Goal: Information Seeking & Learning: Learn about a topic

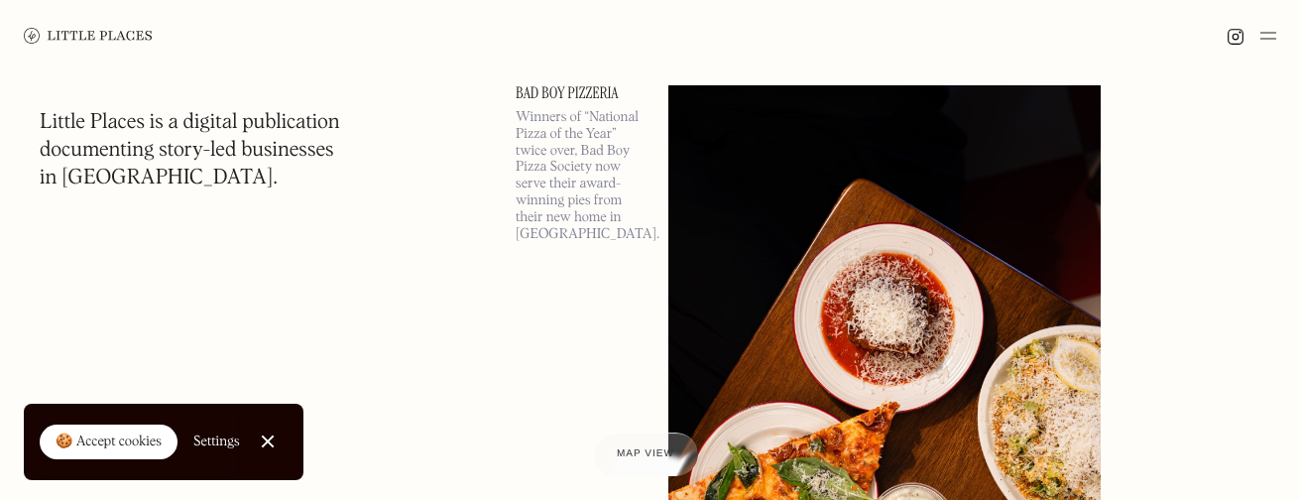
scroll to position [124, 0]
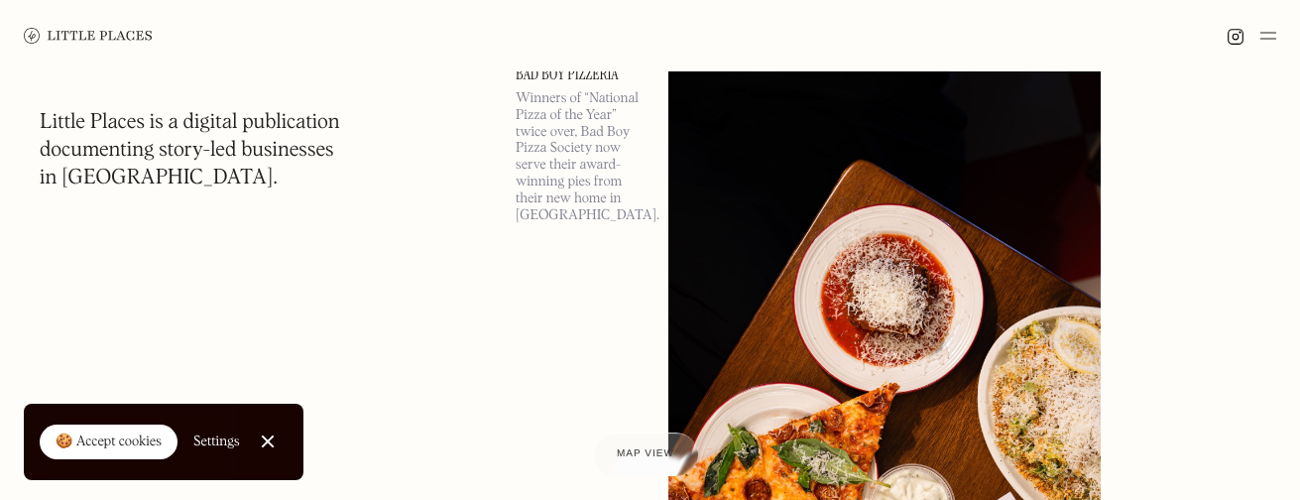
click at [123, 435] on div "🍪 Accept cookies" at bounding box center [109, 442] width 106 height 20
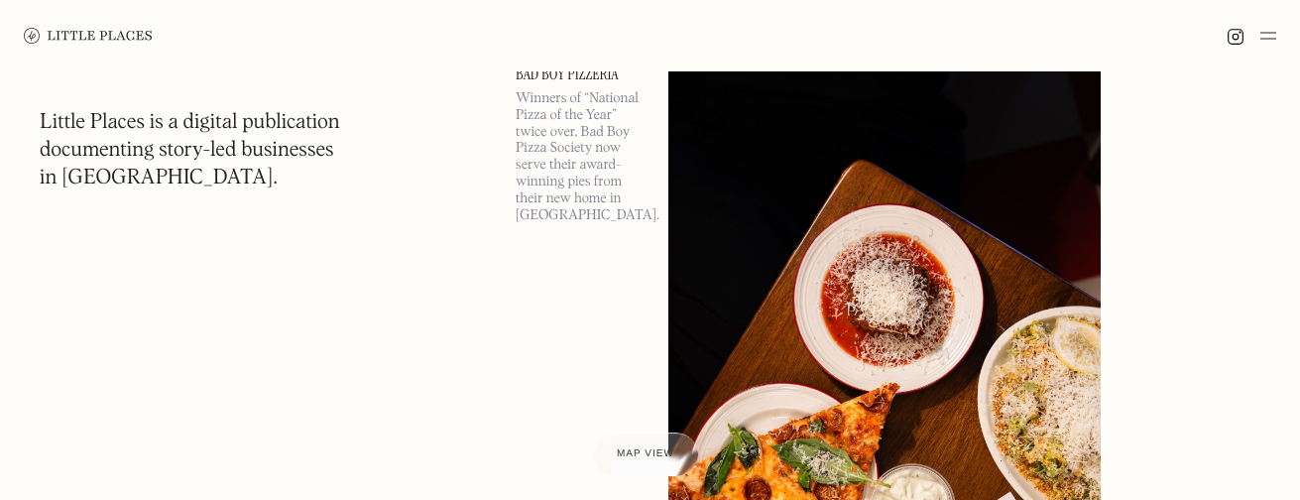
click at [1266, 29] on img at bounding box center [1269, 36] width 16 height 24
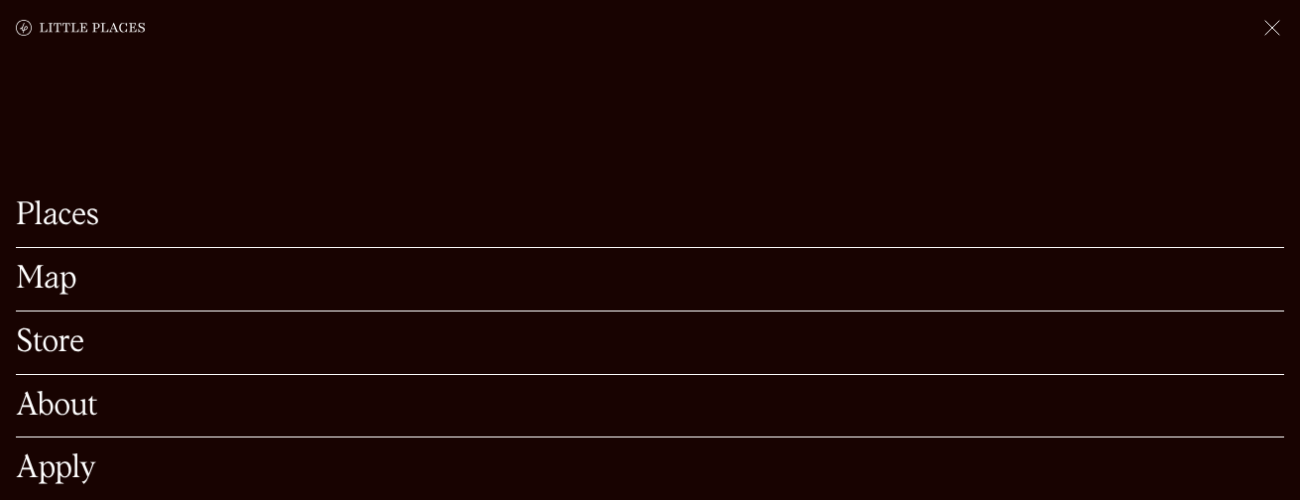
click at [58, 423] on div "About" at bounding box center [650, 406] width 1269 height 63
click at [58, 414] on link "About" at bounding box center [650, 406] width 1269 height 31
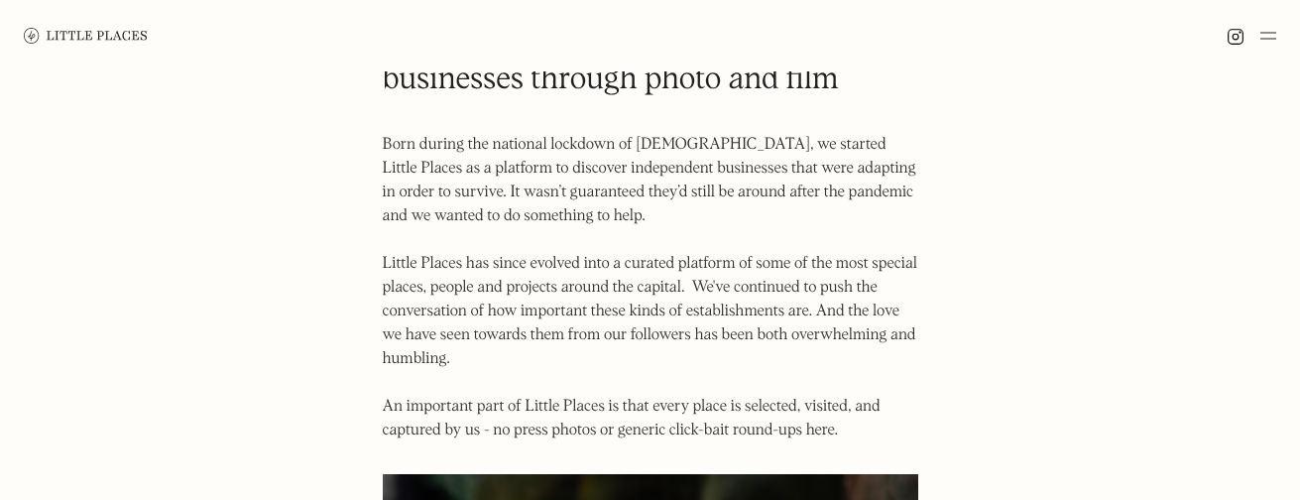
scroll to position [162, 0]
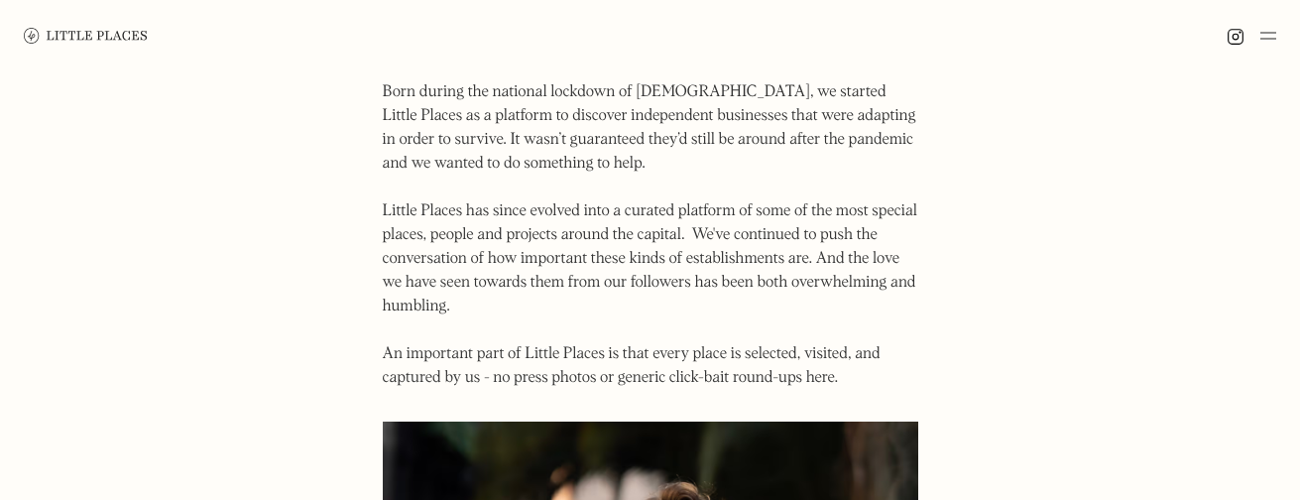
click at [578, 253] on p "Born during the national lockdown of [DEMOGRAPHIC_DATA], we started Little Plac…" at bounding box center [651, 234] width 536 height 309
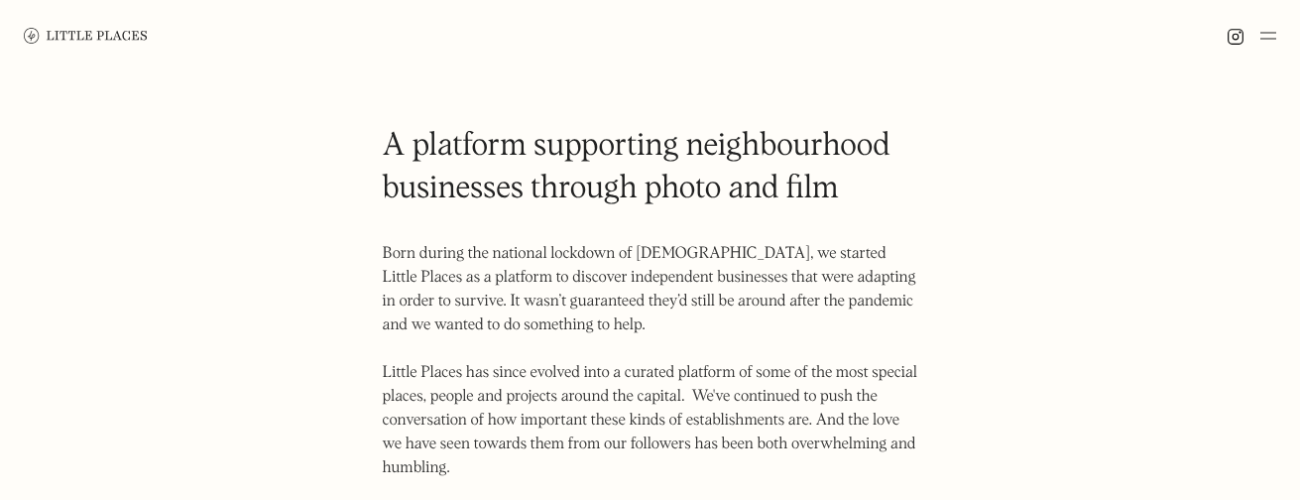
click at [652, 266] on p "Born during the national lockdown of 2020, we started Little Places as a platfo…" at bounding box center [651, 396] width 536 height 309
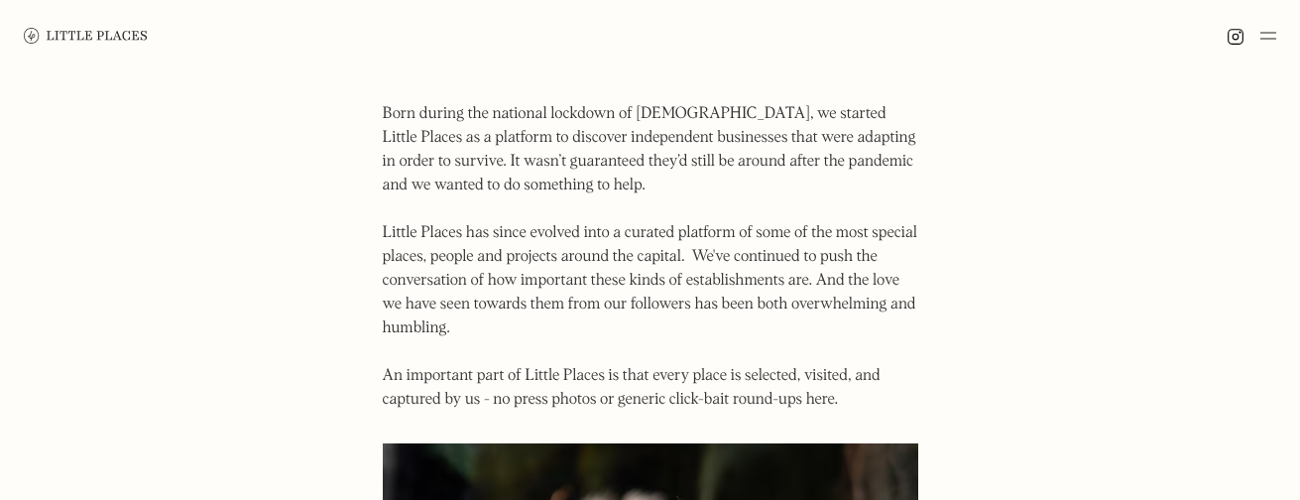
scroll to position [150, 0]
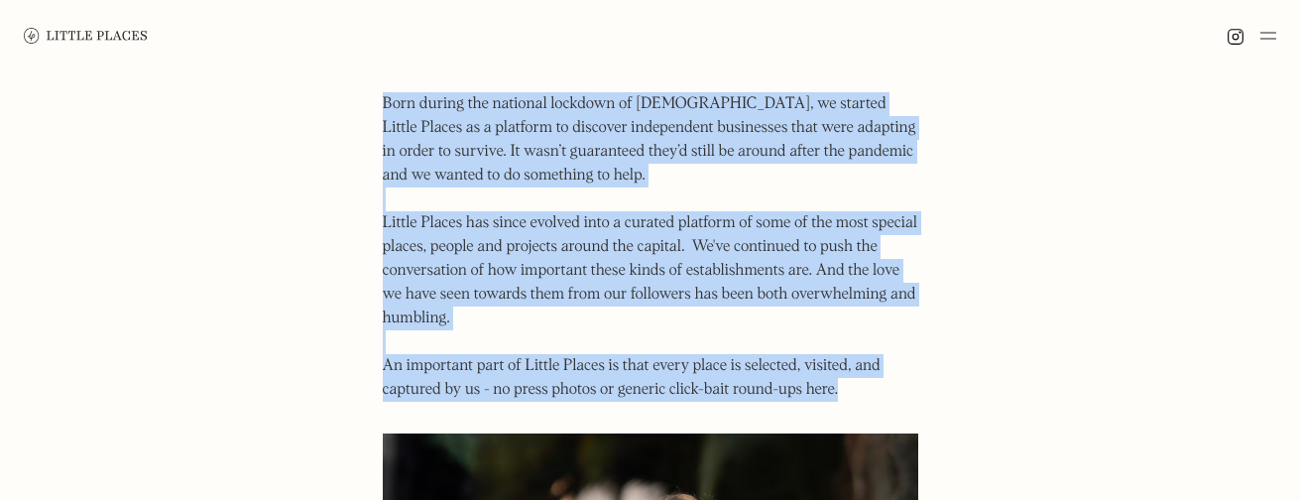
drag, startPoint x: 381, startPoint y: 99, endPoint x: 869, endPoint y: 382, distance: 564.0
copy p "Born during the national lockdown of 2020, we started Little Places as a platfo…"
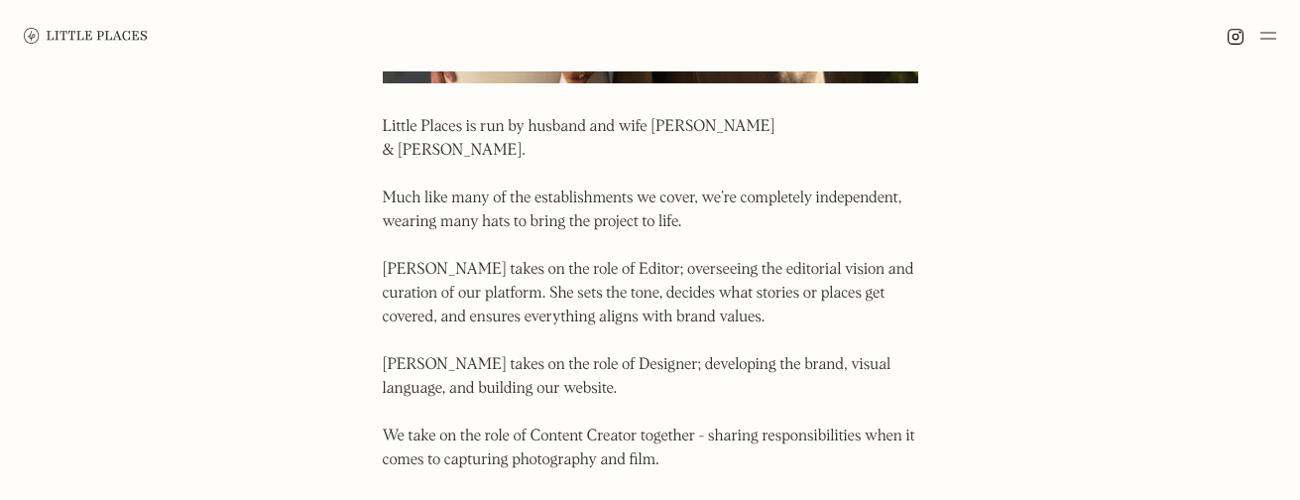
scroll to position [1059, 0]
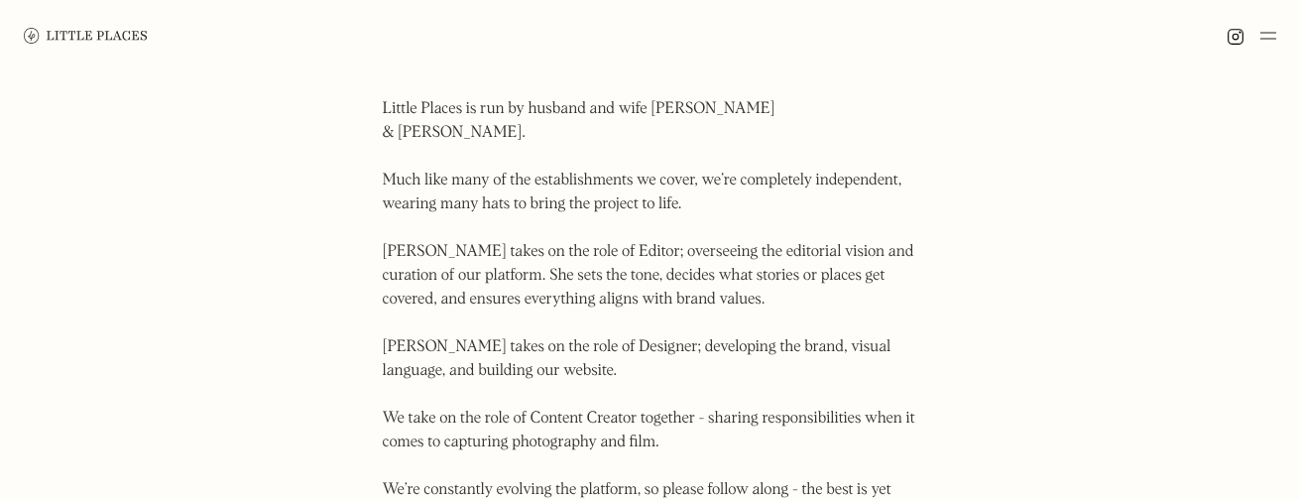
click at [466, 203] on p "Little Places is run by husband and wife Kyra & Jason. Much like many of the es…" at bounding box center [651, 311] width 536 height 429
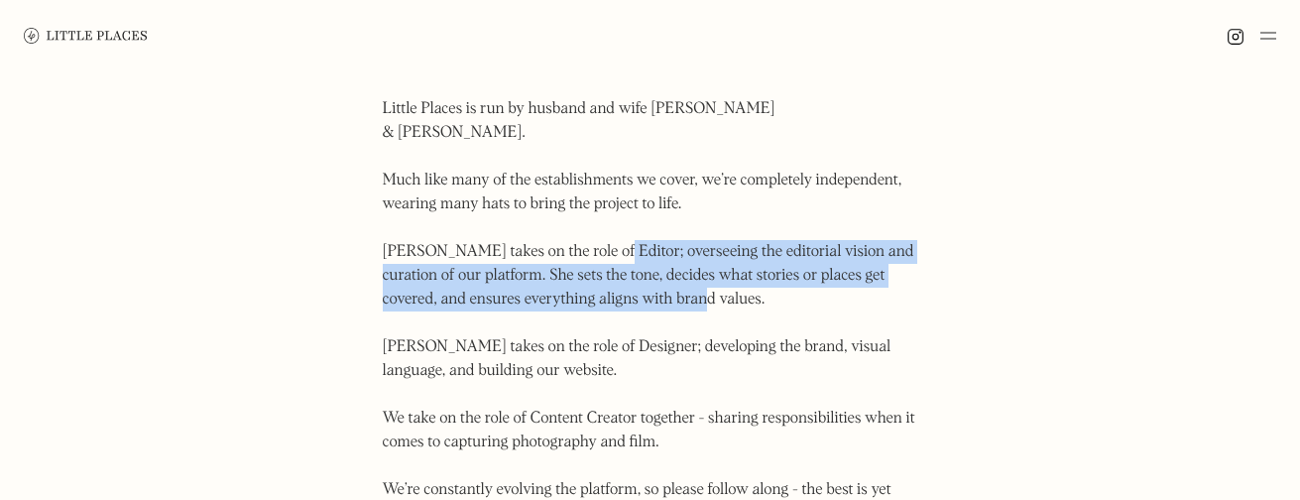
drag, startPoint x: 594, startPoint y: 227, endPoint x: 719, endPoint y: 272, distance: 132.7
click at [720, 273] on p "Little Places is run by husband and wife Kyra & Jason. Much like many of the es…" at bounding box center [651, 311] width 536 height 429
